Goal: Information Seeking & Learning: Find specific fact

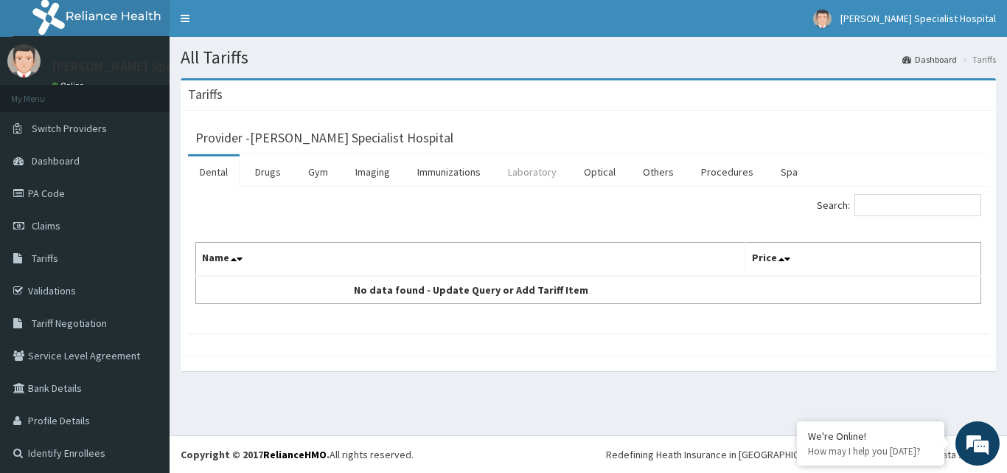
click at [547, 172] on link "Laboratory" at bounding box center [532, 171] width 72 height 31
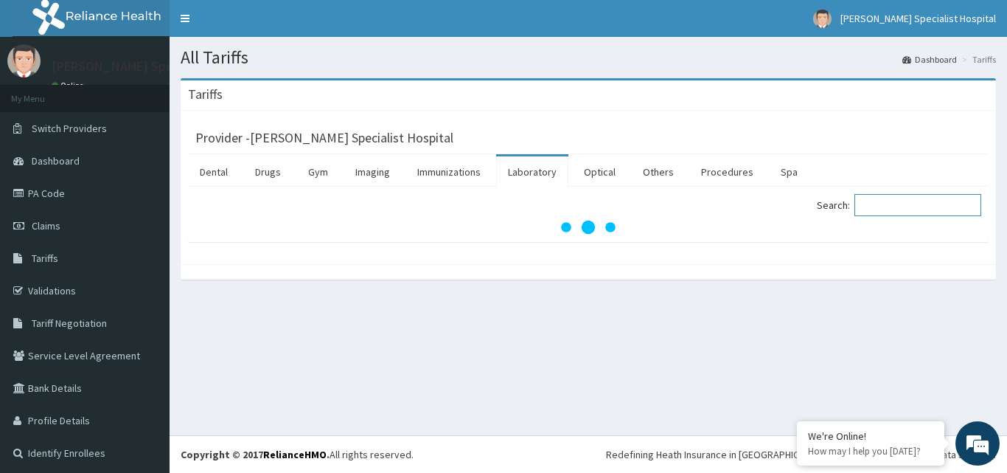
click at [878, 204] on input "Search:" at bounding box center [917, 205] width 127 height 22
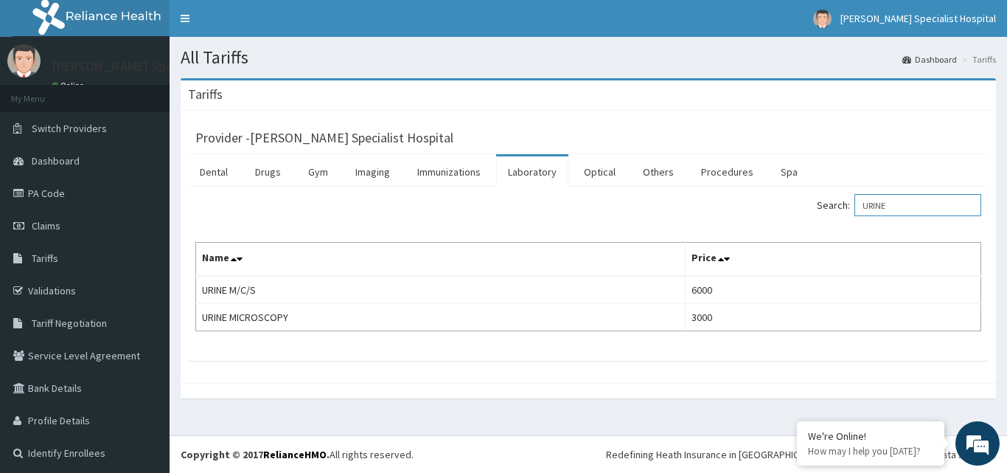
scroll to position [4, 0]
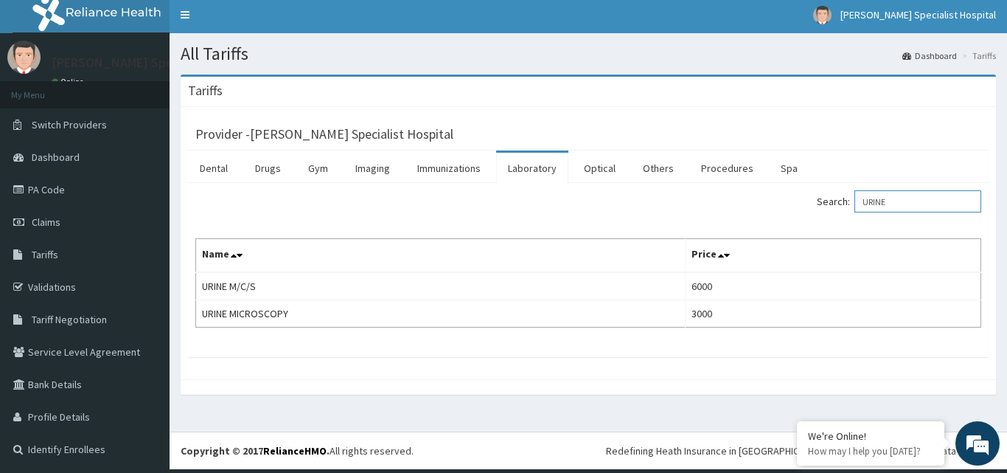
drag, startPoint x: 922, startPoint y: 203, endPoint x: 837, endPoint y: 205, distance: 84.8
click at [837, 205] on label "Search: URINE" at bounding box center [899, 201] width 164 height 22
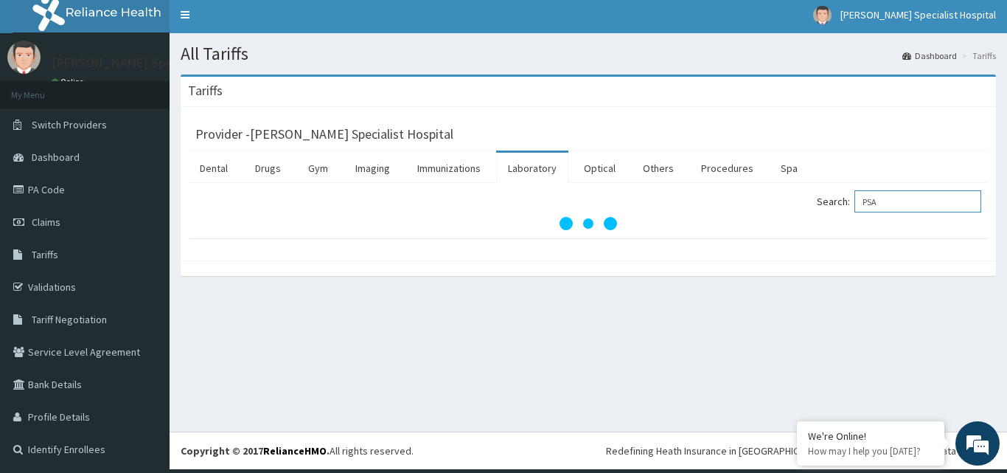
click at [862, 204] on input "PSA" at bounding box center [917, 201] width 127 height 22
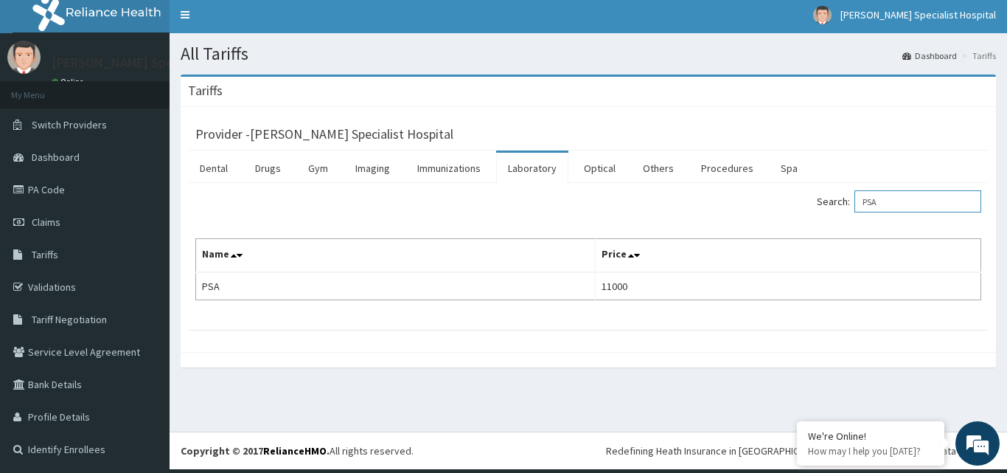
type input "PSA"
click at [272, 164] on link "Drugs" at bounding box center [267, 168] width 49 height 31
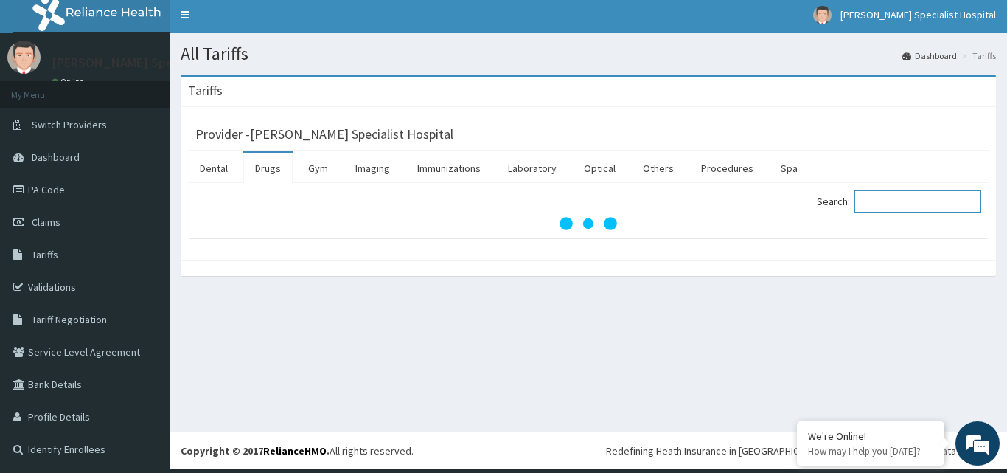
click at [870, 200] on input "Search:" at bounding box center [917, 201] width 127 height 22
paste input "MIST [MEDICAL_DATA]"
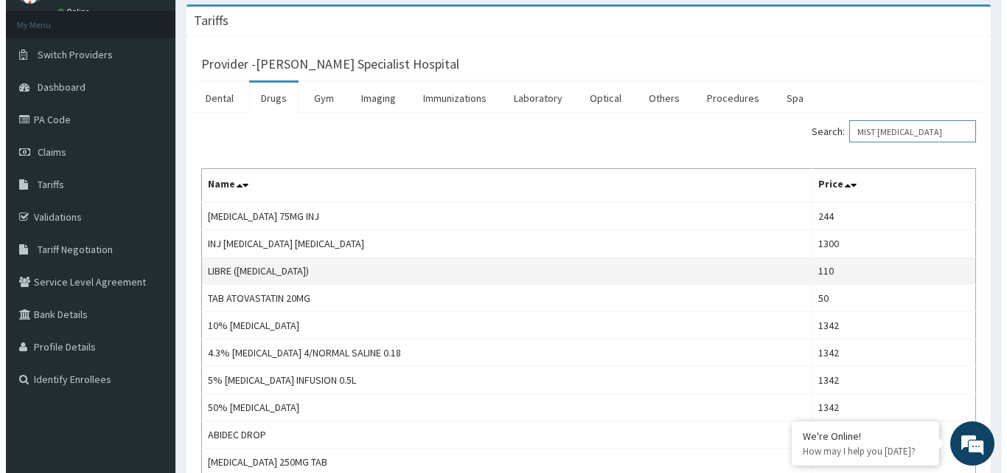
scroll to position [0, 0]
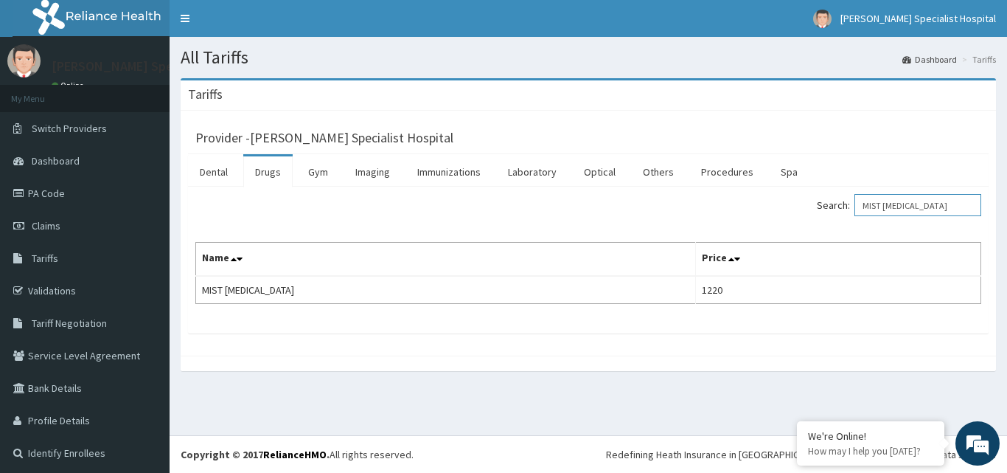
type input "MIST [MEDICAL_DATA]"
